Goal: Task Accomplishment & Management: Complete application form

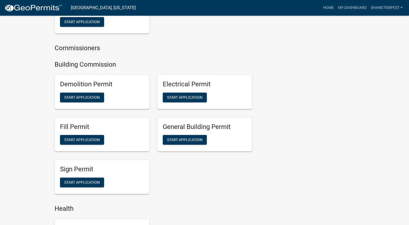
scroll to position [351, 0]
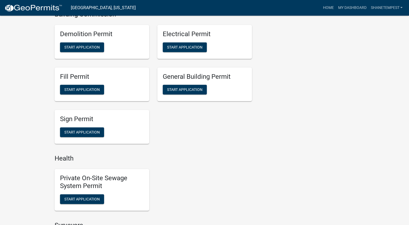
click at [194, 95] on div "General Building Permit Start Application" at bounding box center [204, 85] width 95 height 34
click at [194, 94] on button "Start Application" at bounding box center [185, 90] width 44 height 10
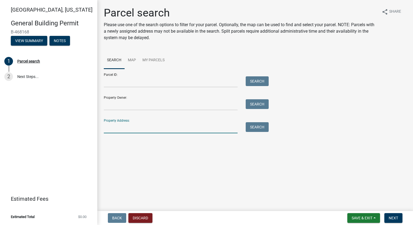
click at [144, 129] on input "Property Address:" at bounding box center [171, 127] width 134 height 11
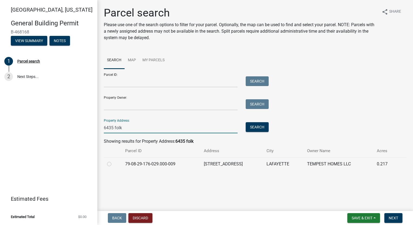
type input "6435 folk"
click at [114, 161] on label at bounding box center [114, 161] width 0 height 0
click at [114, 164] on input "radio" at bounding box center [116, 163] width 4 height 4
radio input "true"
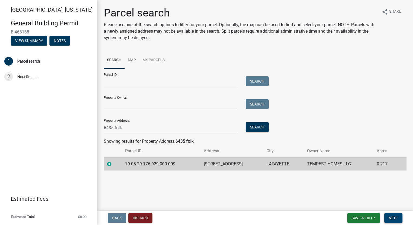
click at [395, 219] on span "Next" at bounding box center [393, 218] width 9 height 4
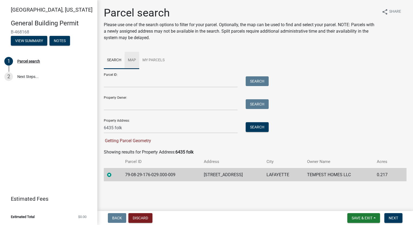
click at [130, 58] on link "Map" at bounding box center [132, 60] width 15 height 17
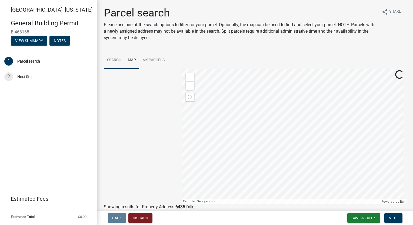
click at [114, 62] on link "Search" at bounding box center [114, 60] width 21 height 17
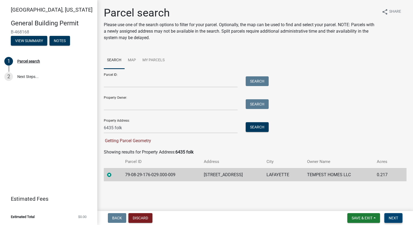
click at [395, 220] on span "Next" at bounding box center [393, 218] width 9 height 4
click at [145, 61] on link "My Parcels" at bounding box center [153, 60] width 29 height 17
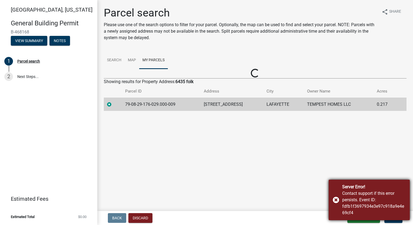
click at [337, 199] on div "Server Error! Contact support if this error persists. Event ID: fdfb1f3697934e3…" at bounding box center [369, 200] width 81 height 41
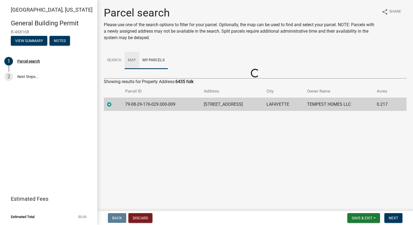
click at [132, 61] on link "Map" at bounding box center [132, 60] width 15 height 17
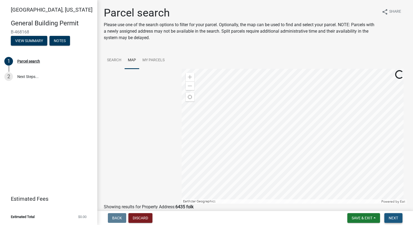
click at [391, 217] on span "Next" at bounding box center [393, 218] width 9 height 4
click at [112, 65] on link "Search" at bounding box center [114, 60] width 21 height 17
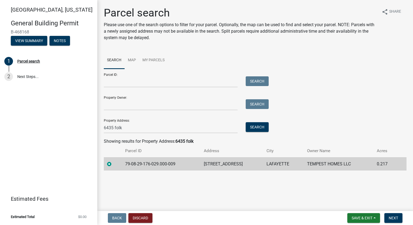
click at [137, 142] on div "Showing results for Property Address: 6435 folk" at bounding box center [255, 141] width 303 height 6
click at [393, 217] on span "Next" at bounding box center [393, 218] width 9 height 4
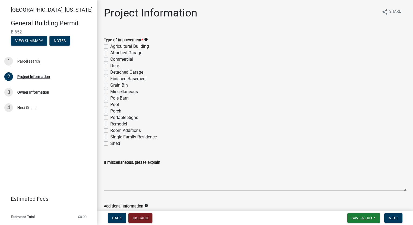
click at [110, 138] on label "Single Family Residence" at bounding box center [133, 137] width 46 height 6
click at [110, 138] on input "Single Family Residence" at bounding box center [112, 136] width 4 height 4
checkbox input "true"
checkbox input "false"
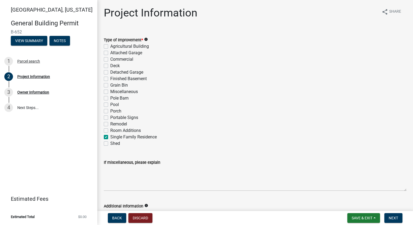
checkbox input "false"
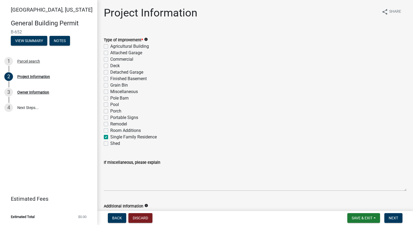
checkbox input "false"
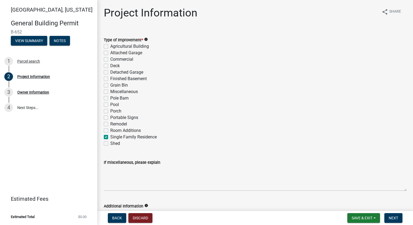
checkbox input "false"
checkbox input "true"
checkbox input "false"
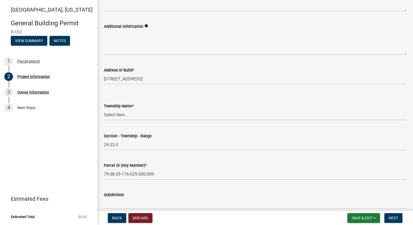
scroll to position [189, 0]
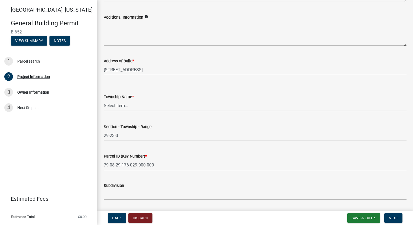
click at [141, 108] on select "Select Item... [PERSON_NAME] [PERSON_NAME] [GEOGRAPHIC_DATA][PERSON_NAME] Tippe…" at bounding box center [255, 105] width 303 height 11
click at [104, 100] on select "Select Item... [PERSON_NAME] [PERSON_NAME] [GEOGRAPHIC_DATA][PERSON_NAME] Tippe…" at bounding box center [255, 105] width 303 height 11
select select "39dd8e3a-6d5d-4294-aa82-b184892f1826"
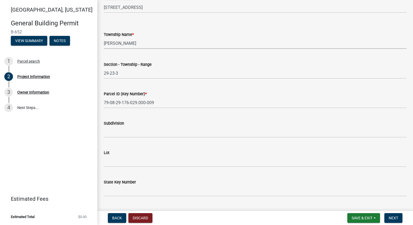
scroll to position [295, 0]
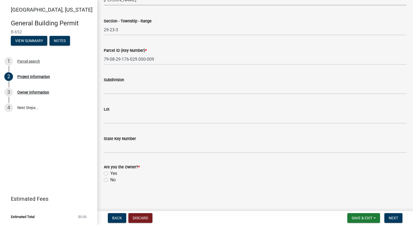
click at [110, 174] on label "Yes" at bounding box center [113, 174] width 7 height 6
click at [110, 174] on input "Yes" at bounding box center [112, 173] width 4 height 4
radio input "true"
click at [393, 221] on button "Next" at bounding box center [393, 219] width 18 height 10
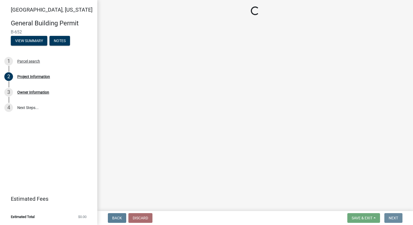
scroll to position [0, 0]
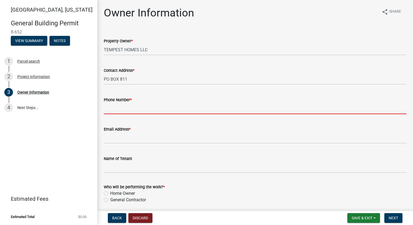
click at [127, 111] on input "Phone Number *" at bounding box center [255, 108] width 303 height 11
type input "7654186612"
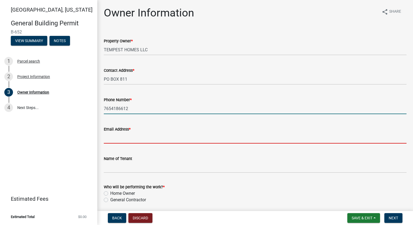
type input "[EMAIL_ADDRESS][DOMAIN_NAME]"
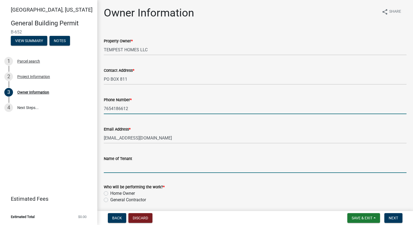
type input "[PERSON_NAME]"
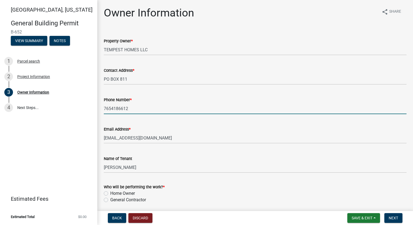
scroll to position [162, 0]
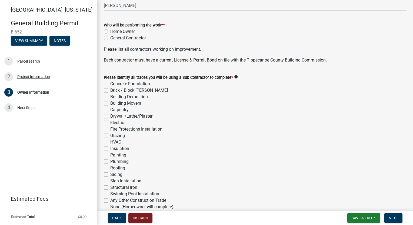
click at [110, 83] on label "Concrete Foundation" at bounding box center [130, 84] width 40 height 6
click at [110, 83] on input "Concrete Foundation" at bounding box center [112, 83] width 4 height 4
checkbox input "true"
checkbox input "false"
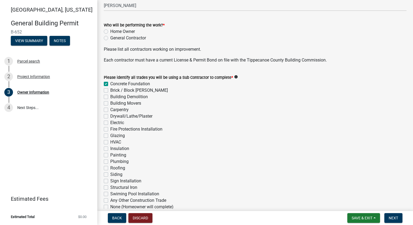
checkbox input "false"
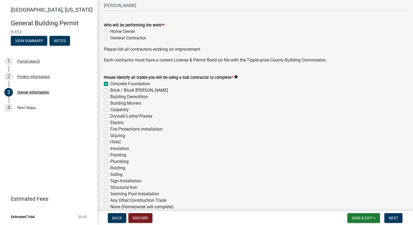
checkbox input "false"
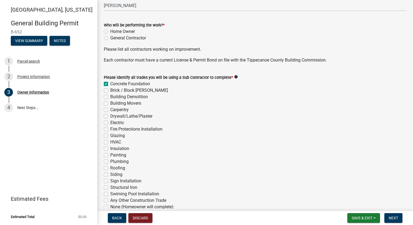
checkbox input "false"
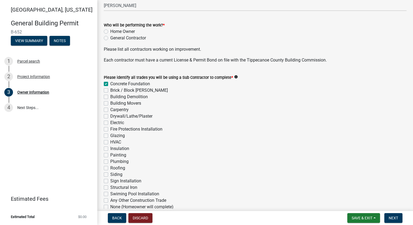
checkbox input "false"
click at [110, 92] on label "Brick / Block [PERSON_NAME]" at bounding box center [139, 90] width 58 height 6
click at [110, 91] on input "Brick / Block [PERSON_NAME]" at bounding box center [112, 89] width 4 height 4
checkbox input "true"
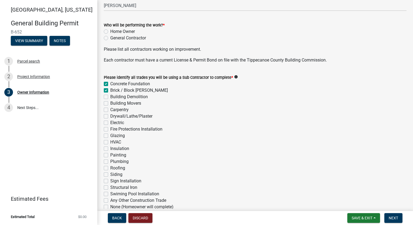
checkbox input "true"
checkbox input "false"
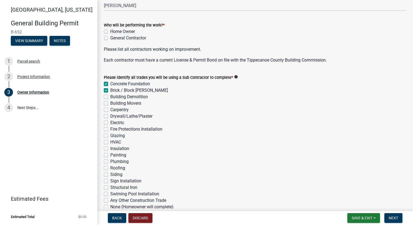
checkbox input "false"
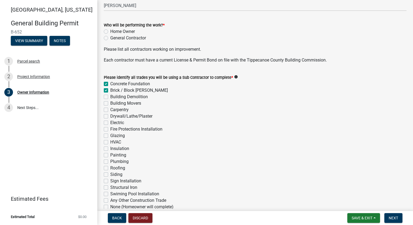
checkbox input "false"
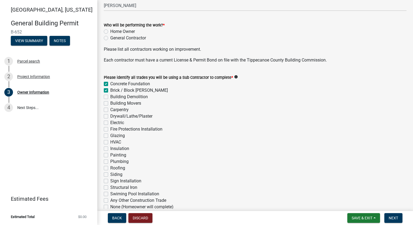
checkbox input "false"
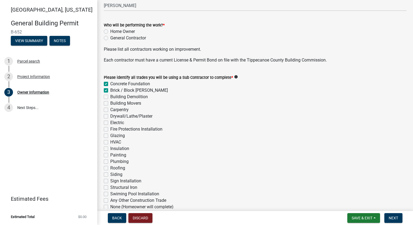
click at [110, 111] on label "Carpentry" at bounding box center [119, 110] width 18 height 6
click at [110, 110] on input "Carpentry" at bounding box center [112, 109] width 4 height 4
checkbox input "true"
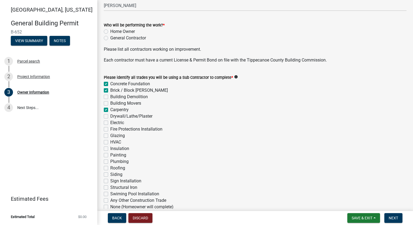
checkbox input "false"
checkbox input "true"
checkbox input "false"
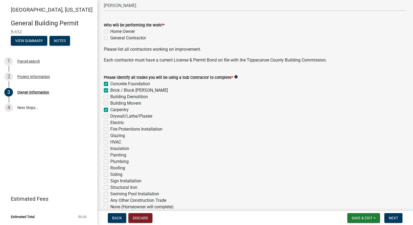
checkbox input "false"
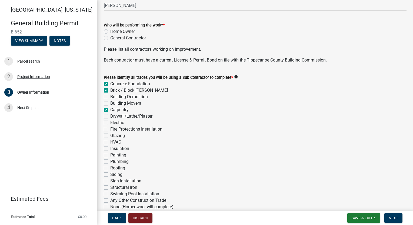
checkbox input "false"
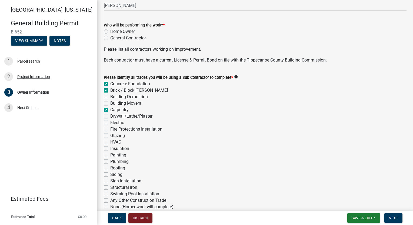
checkbox input "false"
click at [110, 115] on label "Drywall/Lathe/Plaster" at bounding box center [131, 116] width 42 height 6
click at [110, 115] on input "Drywall/Lathe/Plaster" at bounding box center [112, 115] width 4 height 4
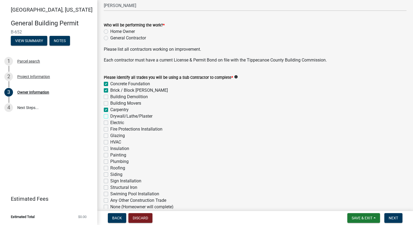
checkbox input "true"
checkbox input "false"
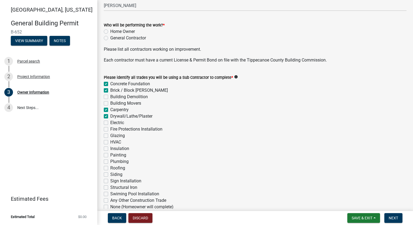
checkbox input "true"
checkbox input "false"
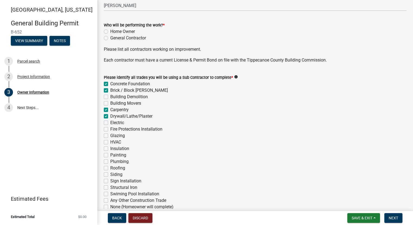
checkbox input "false"
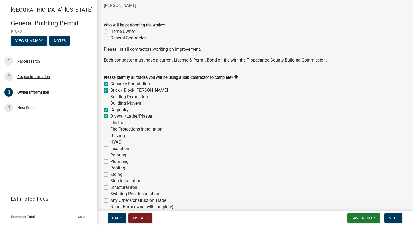
checkbox input "false"
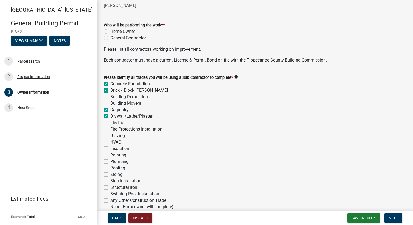
checkbox input "false"
click at [110, 122] on label "Electric" at bounding box center [117, 123] width 14 height 6
click at [110, 122] on input "Electric" at bounding box center [112, 122] width 4 height 4
checkbox input "true"
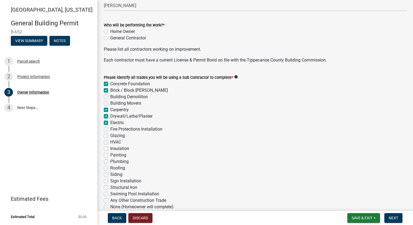
checkbox input "true"
checkbox input "false"
checkbox input "true"
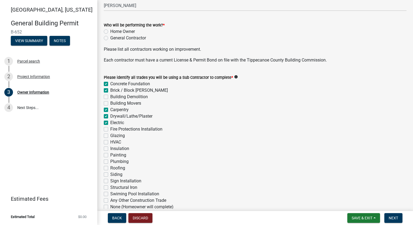
checkbox input "true"
checkbox input "false"
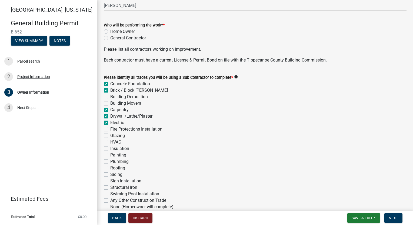
checkbox input "false"
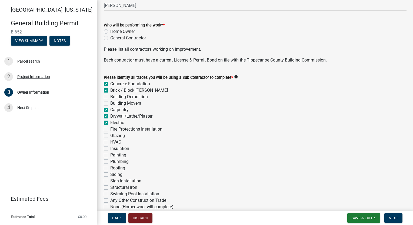
checkbox input "false"
click at [110, 141] on label "HVAC" at bounding box center [115, 142] width 11 height 6
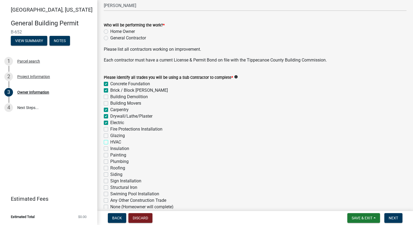
click at [110, 141] on input "HVAC" at bounding box center [112, 141] width 4 height 4
checkbox input "true"
checkbox input "false"
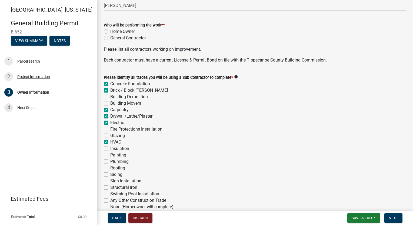
checkbox input "false"
checkbox input "true"
checkbox input "false"
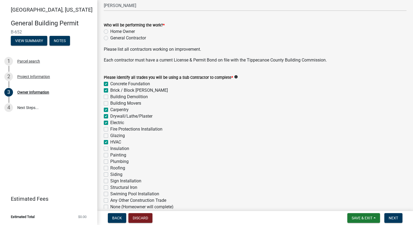
checkbox input "false"
checkbox input "true"
checkbox input "false"
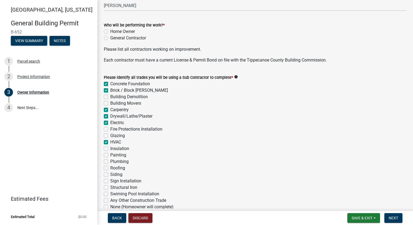
checkbox input "false"
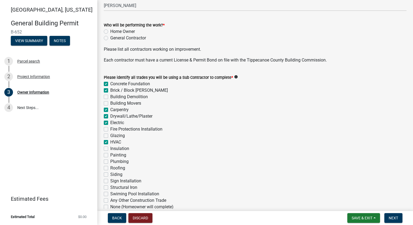
checkbox input "false"
click at [110, 149] on label "Insulation" at bounding box center [119, 149] width 19 height 6
click at [110, 149] on input "Insulation" at bounding box center [112, 148] width 4 height 4
checkbox input "true"
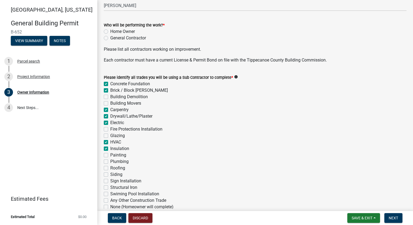
checkbox input "true"
checkbox input "false"
checkbox input "true"
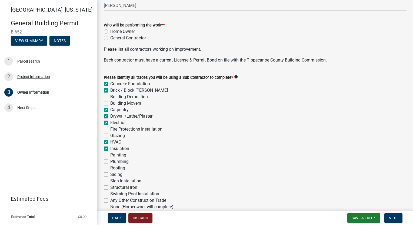
checkbox input "true"
checkbox input "false"
checkbox input "true"
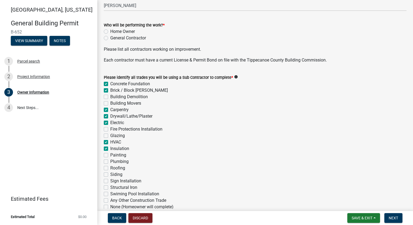
checkbox input "true"
checkbox input "false"
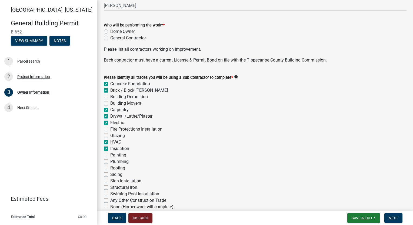
checkbox input "false"
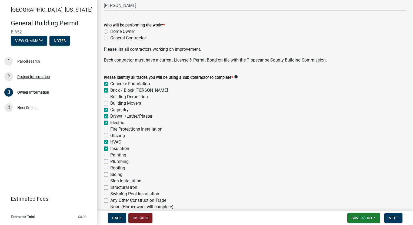
click at [105, 158] on div "Painting" at bounding box center [255, 155] width 303 height 6
click at [110, 155] on label "Painting" at bounding box center [118, 155] width 16 height 6
click at [110, 155] on input "Painting" at bounding box center [112, 154] width 4 height 4
checkbox input "true"
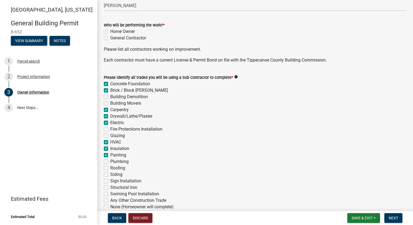
checkbox input "true"
checkbox input "false"
checkbox input "true"
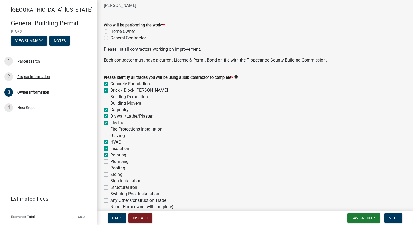
checkbox input "true"
checkbox input "false"
checkbox input "true"
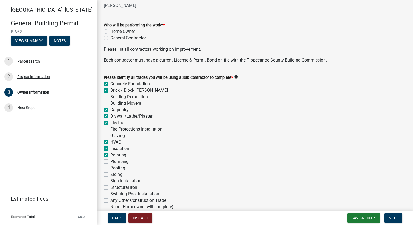
checkbox input "true"
checkbox input "false"
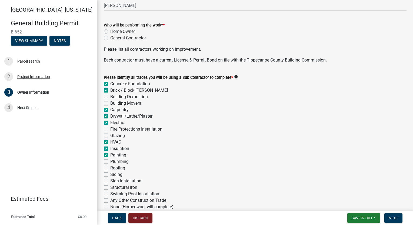
checkbox input "false"
click at [106, 159] on div "Plumbing" at bounding box center [255, 162] width 303 height 6
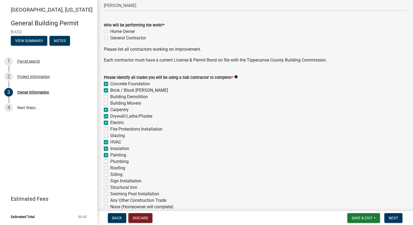
click at [110, 162] on label "Plumbing" at bounding box center [119, 162] width 18 height 6
click at [110, 162] on input "Plumbing" at bounding box center [112, 161] width 4 height 4
checkbox input "true"
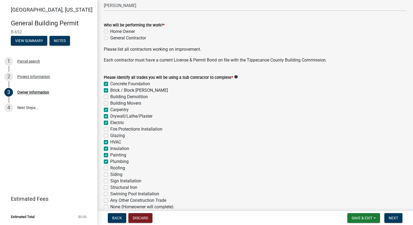
checkbox input "false"
checkbox input "true"
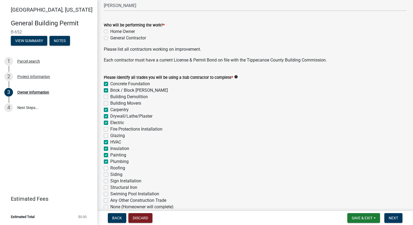
checkbox input "false"
click at [110, 168] on label "Roofing" at bounding box center [117, 168] width 15 height 6
click at [110, 168] on input "Roofing" at bounding box center [112, 167] width 4 height 4
click at [110, 174] on label "Siding" at bounding box center [116, 175] width 12 height 6
click at [110, 174] on input "Siding" at bounding box center [112, 174] width 4 height 4
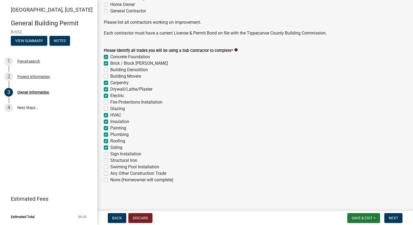
scroll to position [189, 0]
click at [390, 221] on button "Next" at bounding box center [393, 219] width 18 height 10
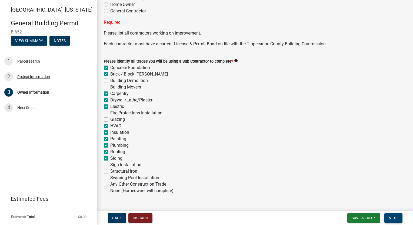
click at [392, 219] on span "Next" at bounding box center [393, 218] width 9 height 4
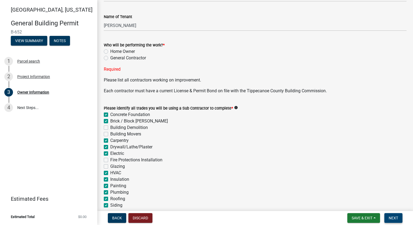
scroll to position [108, 0]
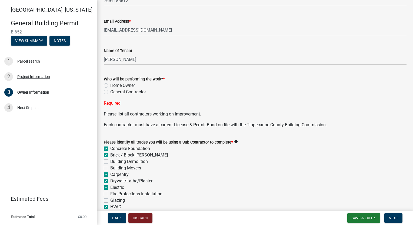
click at [110, 92] on label "General Contractor" at bounding box center [128, 92] width 36 height 6
click at [110, 92] on input "General Contractor" at bounding box center [112, 91] width 4 height 4
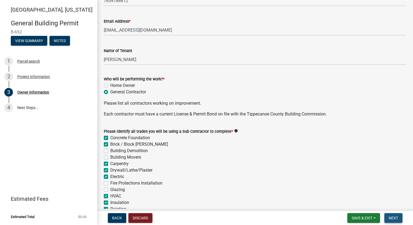
click at [392, 220] on span "Next" at bounding box center [393, 218] width 9 height 4
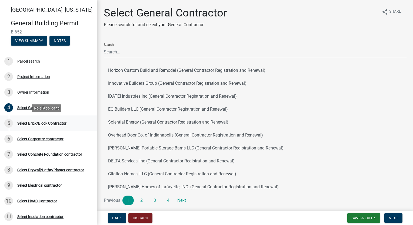
click at [44, 122] on div "Select Brick/Block Contractor" at bounding box center [41, 124] width 49 height 4
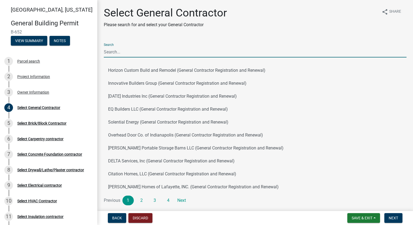
click at [125, 51] on input "Search" at bounding box center [255, 51] width 303 height 11
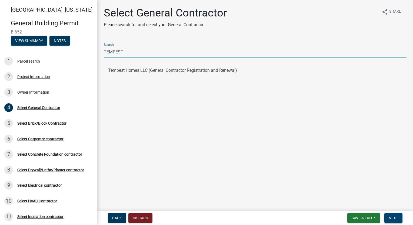
click at [397, 217] on span "Next" at bounding box center [393, 218] width 9 height 4
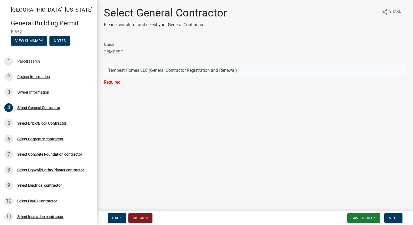
click at [140, 71] on button "Tempest Homes LLC (General Contractor Registration and Renewal)" at bounding box center [255, 70] width 303 height 13
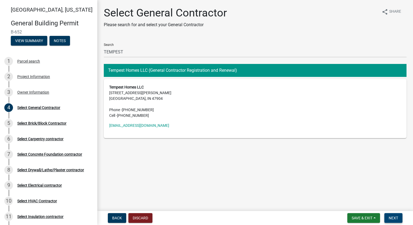
click at [396, 221] on button "Next" at bounding box center [393, 219] width 18 height 10
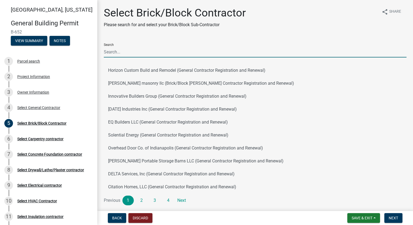
click at [171, 47] on input "Search" at bounding box center [255, 51] width 303 height 11
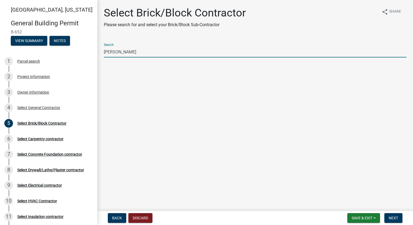
drag, startPoint x: 164, startPoint y: 53, endPoint x: -1, endPoint y: 52, distance: 165.4
click at [0, 52] on html "Internet Explorer does NOT work with GeoPermits. Get a new browser for more sec…" at bounding box center [206, 112] width 413 height 225
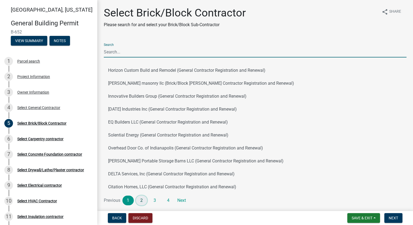
click at [138, 198] on link "2" at bounding box center [141, 201] width 11 height 10
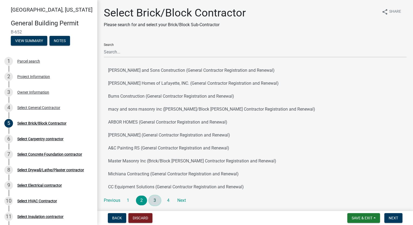
click at [158, 198] on link "3" at bounding box center [154, 201] width 11 height 10
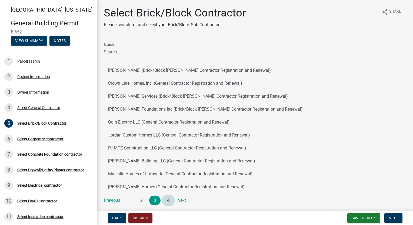
click at [168, 202] on link "4" at bounding box center [168, 201] width 11 height 10
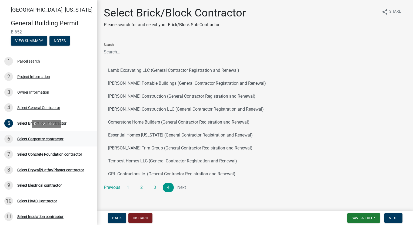
click at [43, 141] on div "Select Carpentry contractor" at bounding box center [40, 139] width 46 height 4
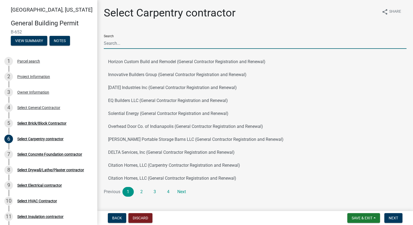
click at [174, 44] on input "Search" at bounding box center [255, 43] width 303 height 11
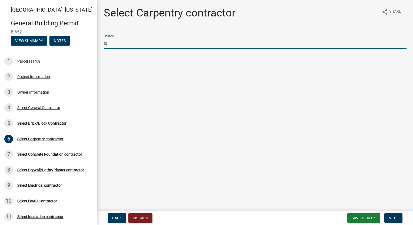
drag, startPoint x: 174, startPoint y: 44, endPoint x: 102, endPoint y: 49, distance: 72.3
click at [102, 49] on div "Search iq" at bounding box center [255, 43] width 311 height 27
click at [55, 157] on div "7 Select Concrete Foundation contractor" at bounding box center [46, 154] width 84 height 9
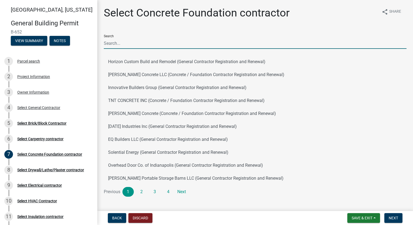
click at [174, 44] on input "Search" at bounding box center [255, 43] width 303 height 11
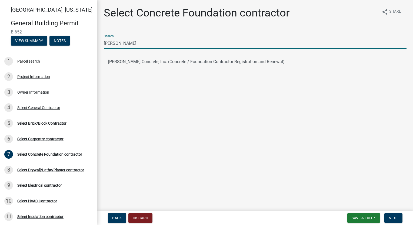
drag, startPoint x: 174, startPoint y: 44, endPoint x: 57, endPoint y: 51, distance: 117.5
click at [57, 51] on div "[GEOGRAPHIC_DATA], [US_STATE] General Building Permit B-652 View Summary Notes …" at bounding box center [206, 112] width 413 height 225
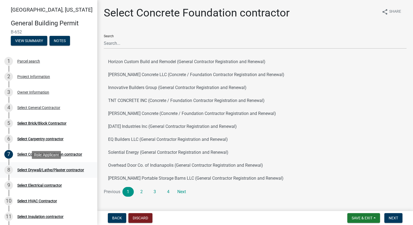
click at [51, 174] on div "8 Select Drywall/Lathe/Plaster contractor" at bounding box center [46, 170] width 84 height 9
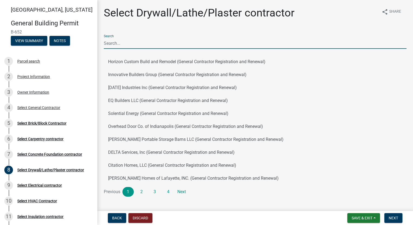
click at [159, 41] on input "Search" at bounding box center [255, 43] width 303 height 11
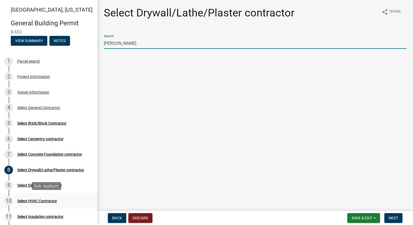
click at [40, 202] on div "Select HVAC Contractor" at bounding box center [37, 201] width 40 height 4
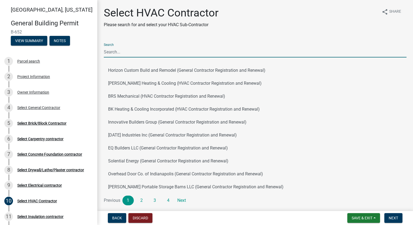
click at [134, 48] on input "Search" at bounding box center [255, 51] width 303 height 11
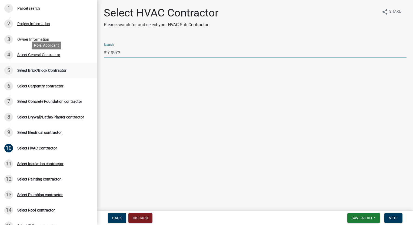
scroll to position [81, 0]
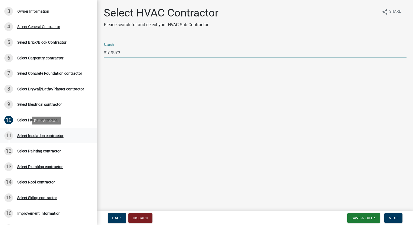
click at [45, 135] on div "Select Insulation contractor" at bounding box center [40, 136] width 46 height 4
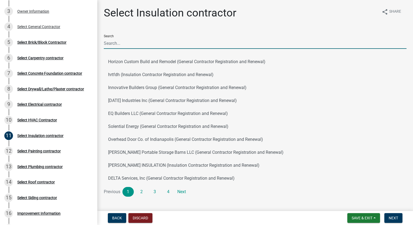
click at [168, 42] on input "Search" at bounding box center [255, 43] width 303 height 11
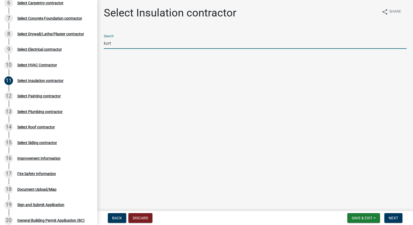
scroll to position [137, 0]
click at [45, 147] on link "15 Select Siding contractor" at bounding box center [48, 143] width 97 height 16
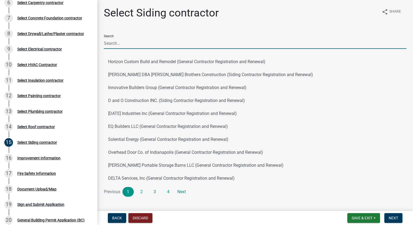
click at [136, 43] on input "Search" at bounding box center [255, 43] width 303 height 11
click at [396, 128] on button "EQ Builders LLC (General Contractor Registration and Renewal)" at bounding box center [255, 126] width 303 height 13
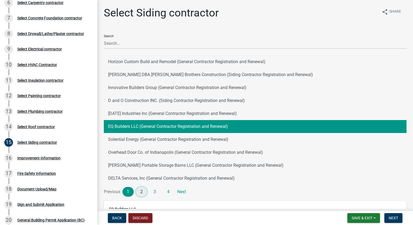
click at [142, 192] on link "2" at bounding box center [141, 192] width 11 height 10
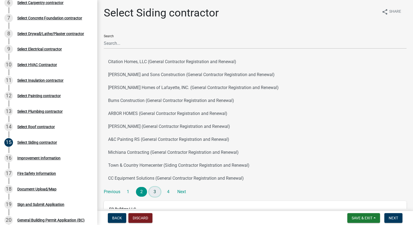
click at [153, 191] on link "3" at bounding box center [154, 192] width 11 height 10
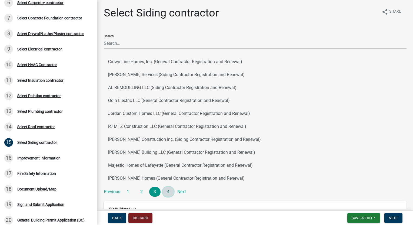
click at [171, 191] on link "4" at bounding box center [168, 192] width 11 height 10
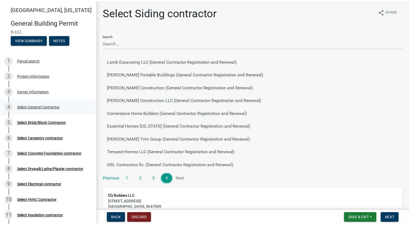
scroll to position [0, 0]
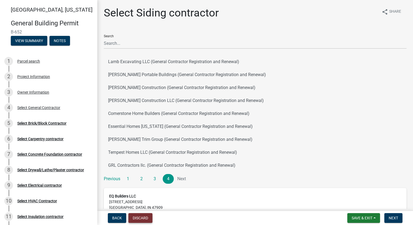
click at [141, 221] on button "Discard" at bounding box center [140, 219] width 24 height 10
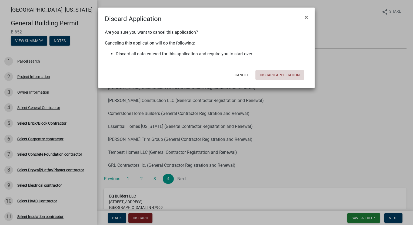
click at [287, 78] on button "Discard Application" at bounding box center [279, 75] width 49 height 10
